Goal: Task Accomplishment & Management: Manage account settings

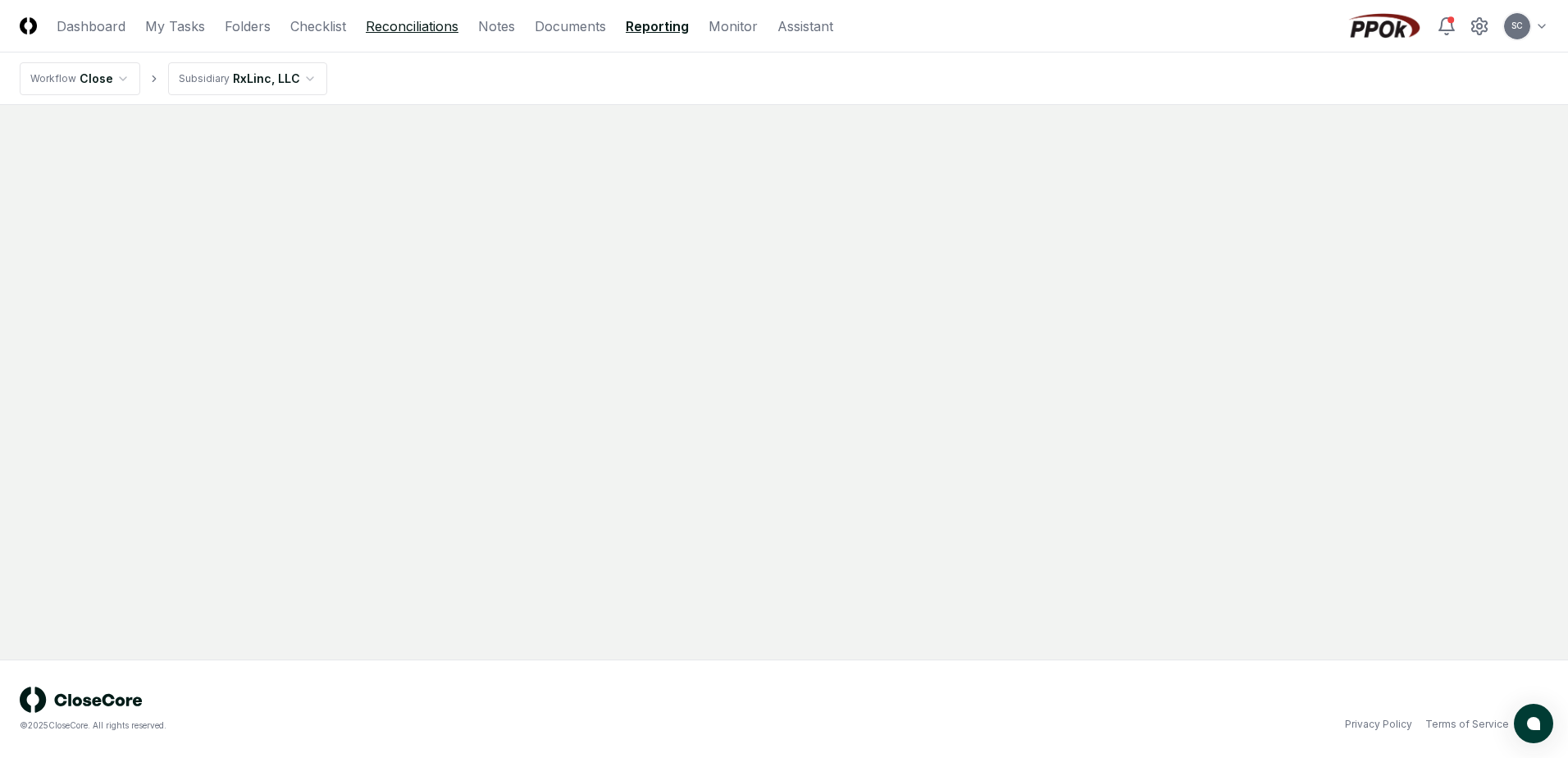
click at [398, 27] on link "Reconciliations" at bounding box center [412, 26] width 93 height 20
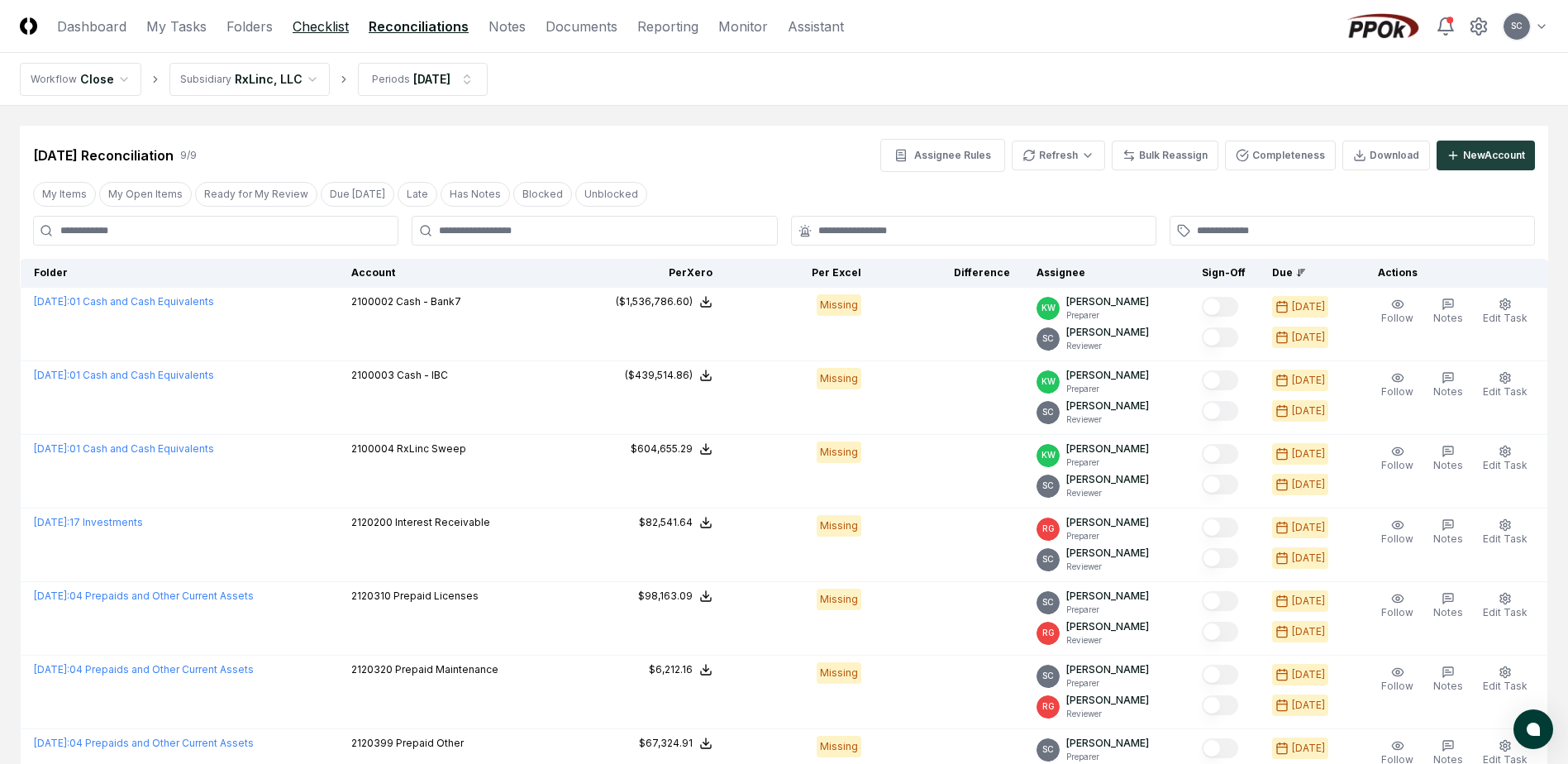
click at [312, 27] on link "Checklist" at bounding box center [320, 27] width 56 height 20
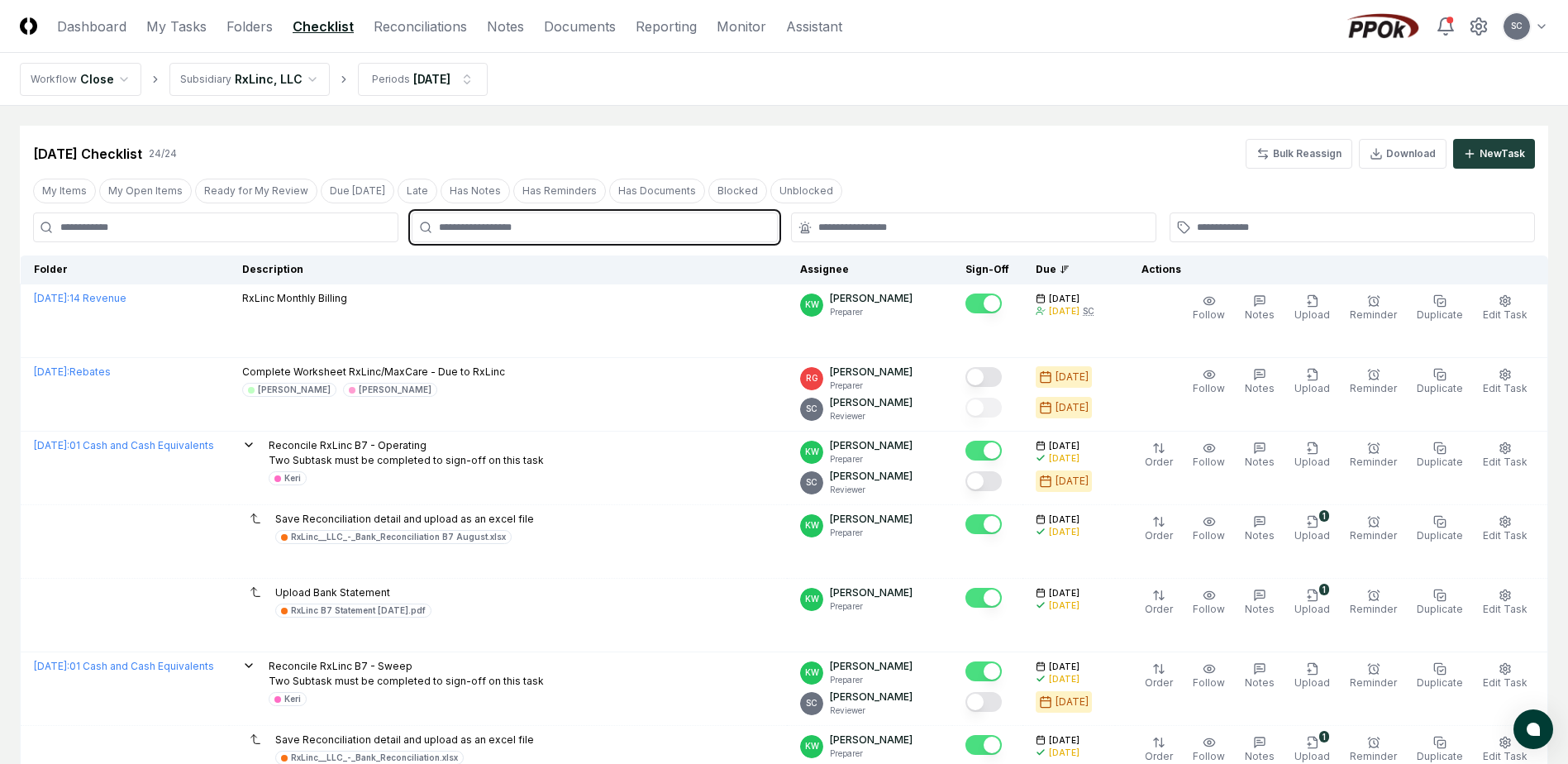
click at [507, 226] on input "text" at bounding box center [603, 227] width 328 height 15
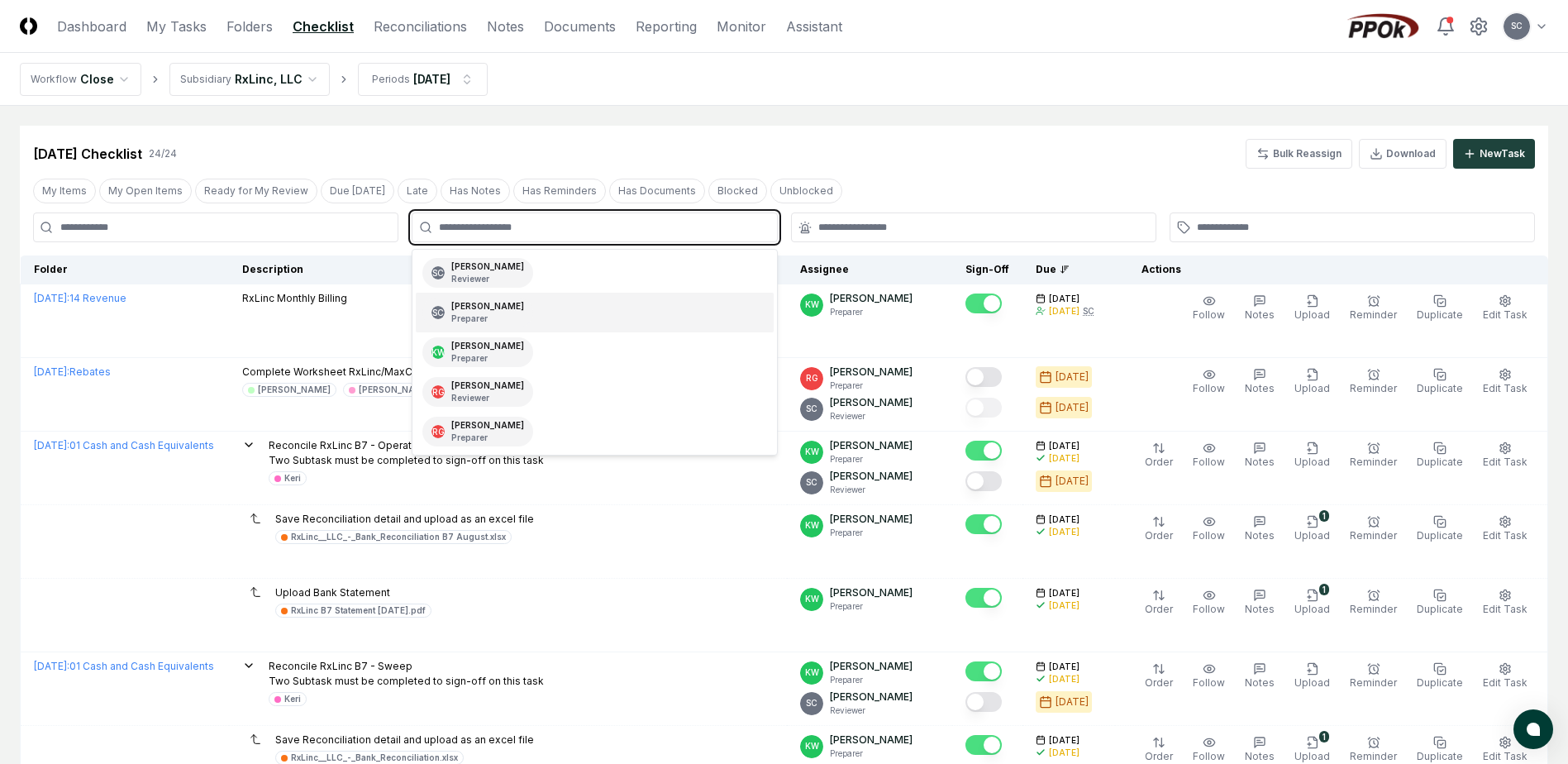
click at [486, 312] on p "Preparer" at bounding box center [487, 318] width 72 height 13
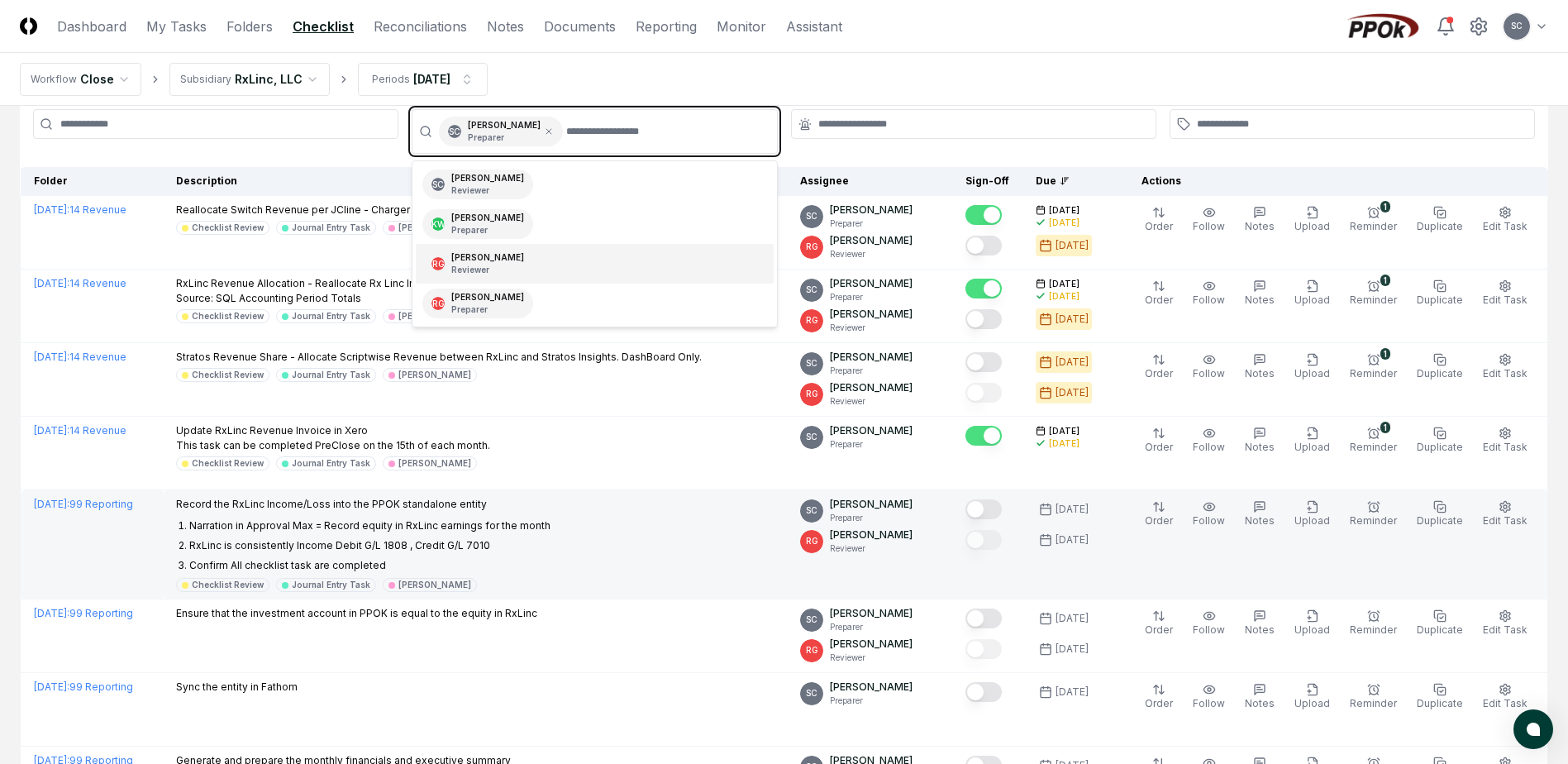
scroll to position [86, 0]
